Goal: Information Seeking & Learning: Learn about a topic

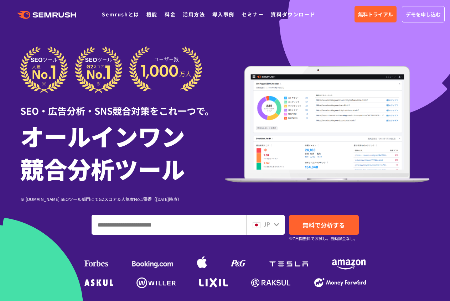
click at [188, 235] on div at bounding box center [169, 225] width 155 height 20
click at [188, 222] on input "ドメイン、キーワードまたはURLを入力してください" at bounding box center [169, 224] width 154 height 19
click at [129, 13] on link "Semrushとは" at bounding box center [120, 14] width 37 height 7
click at [150, 227] on input "ドメイン、キーワードまたはURLを入力してください" at bounding box center [169, 224] width 154 height 19
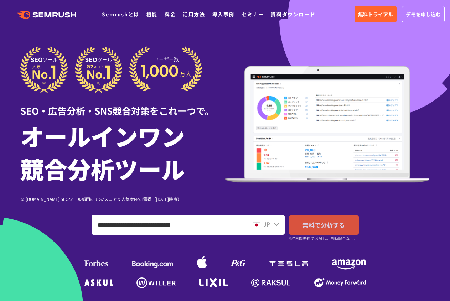
type input "**********"
click at [317, 231] on link "無料で分析する" at bounding box center [324, 225] width 70 height 20
